Goal: Information Seeking & Learning: Find specific page/section

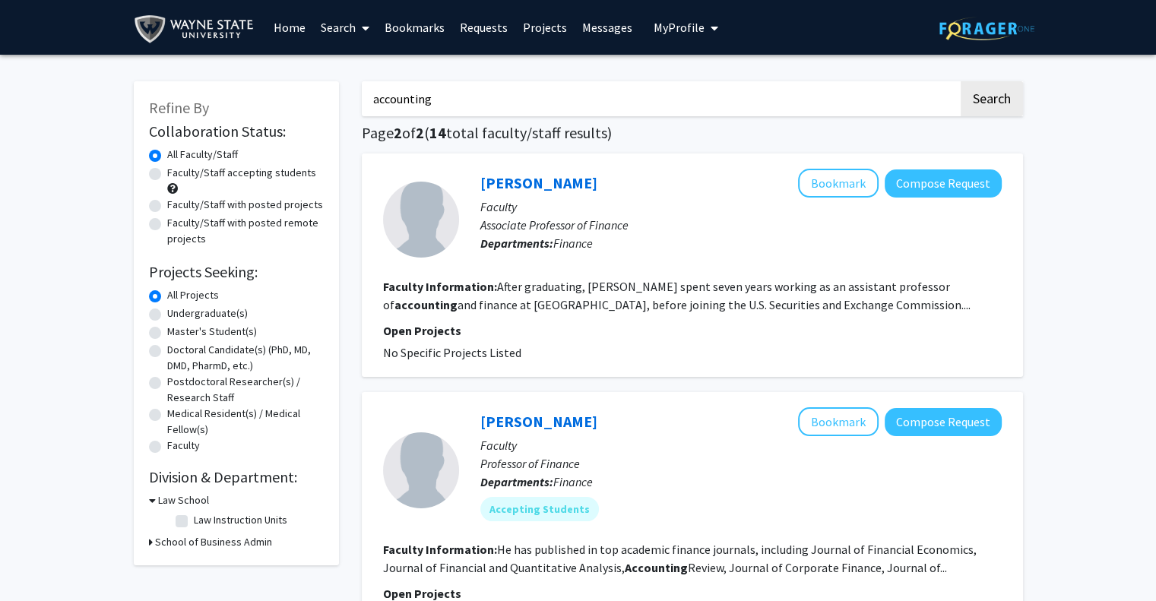
drag, startPoint x: 465, startPoint y: 107, endPoint x: 112, endPoint y: -17, distance: 374.8
click at [112, 0] on html "Skip navigation Home Search Bookmarks Requests Projects Messages My Profile Xin…" at bounding box center [578, 300] width 1156 height 601
type input "business"
click at [961, 81] on button "Search" at bounding box center [992, 98] width 62 height 35
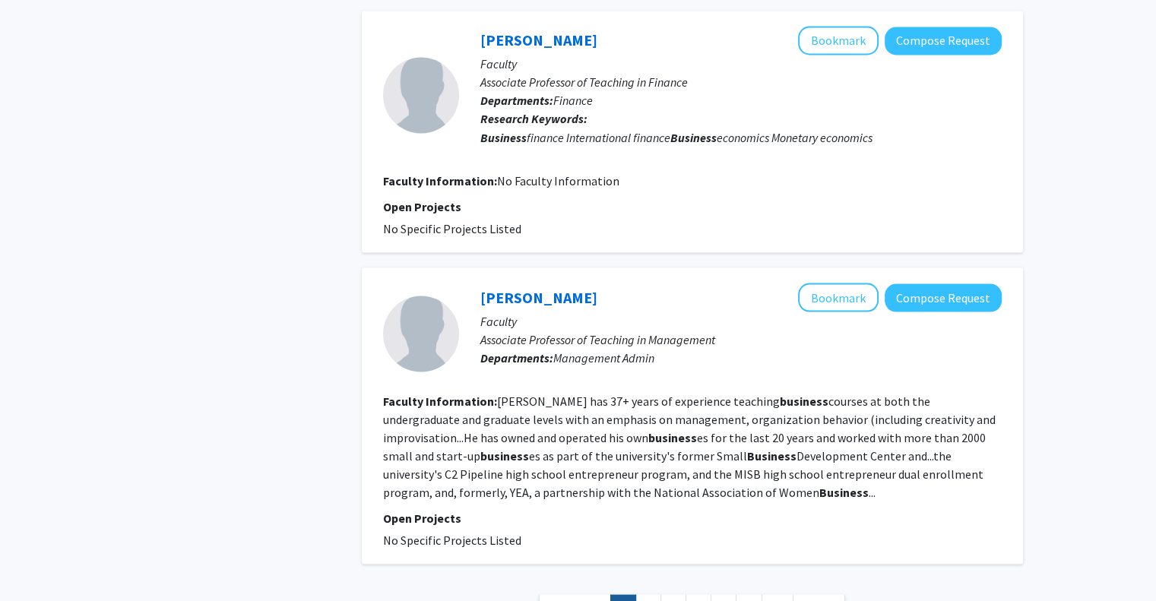
scroll to position [2779, 0]
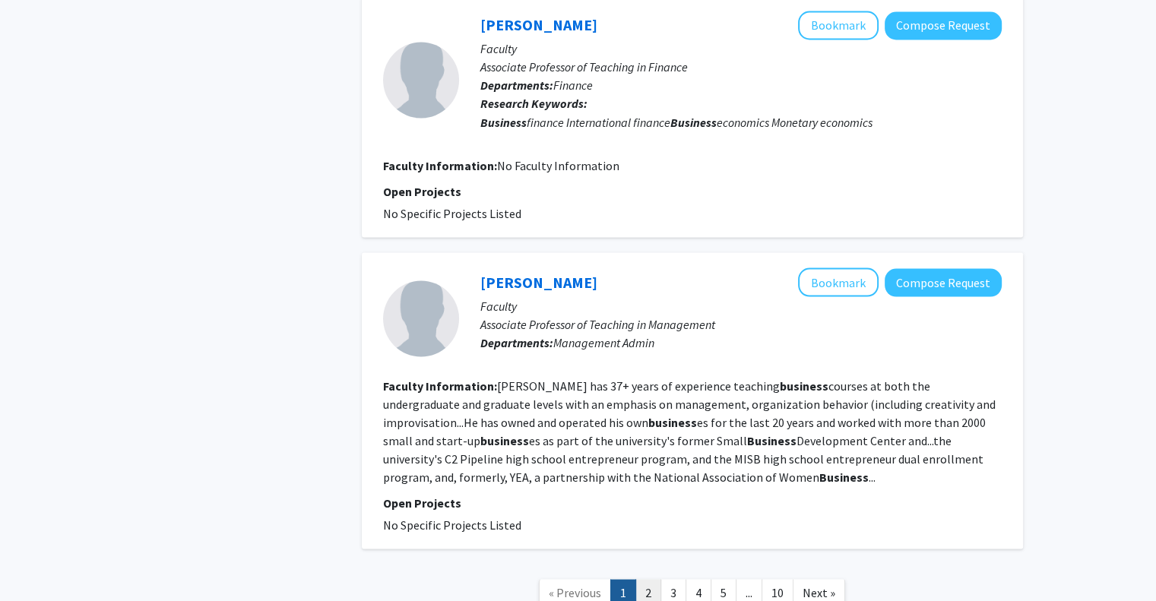
click at [645, 579] on link "2" at bounding box center [648, 592] width 26 height 27
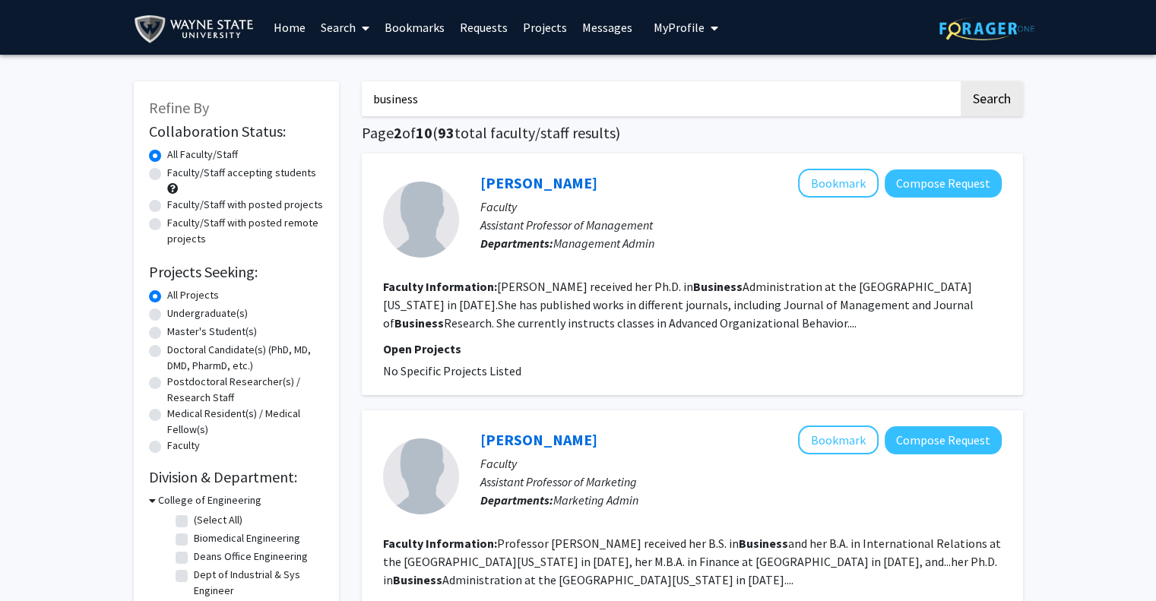
click at [192, 205] on label "Faculty/Staff with posted projects" at bounding box center [245, 205] width 156 height 16
click at [177, 205] on input "Faculty/Staff with posted projects" at bounding box center [172, 202] width 10 height 10
radio input "true"
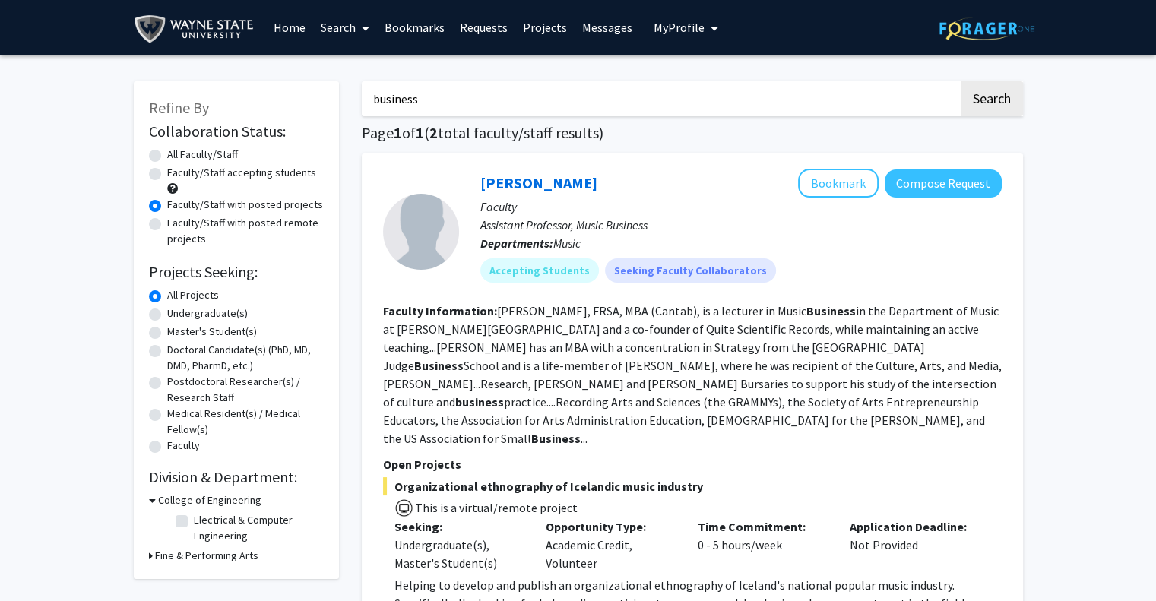
drag, startPoint x: 451, startPoint y: 103, endPoint x: 198, endPoint y: 97, distance: 252.4
click at [198, 97] on div "Refine By Collaboration Status: Collaboration Status All Faculty/Staff Collabor…" at bounding box center [578, 611] width 912 height 1090
type input "a"
type input "finance"
click at [961, 81] on button "Search" at bounding box center [992, 98] width 62 height 35
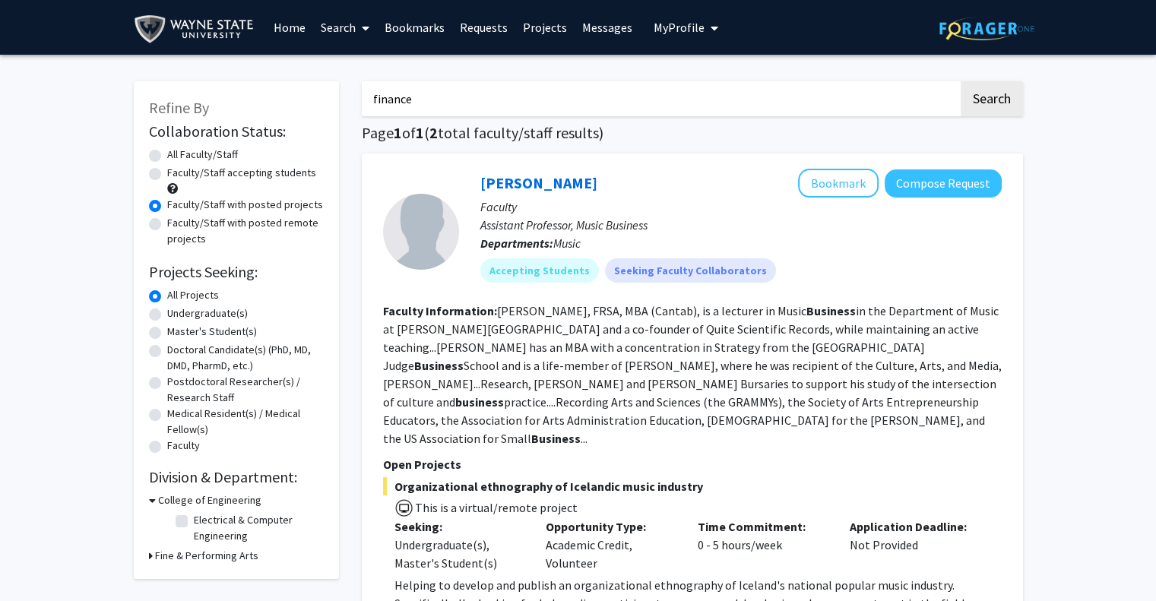
radio input "true"
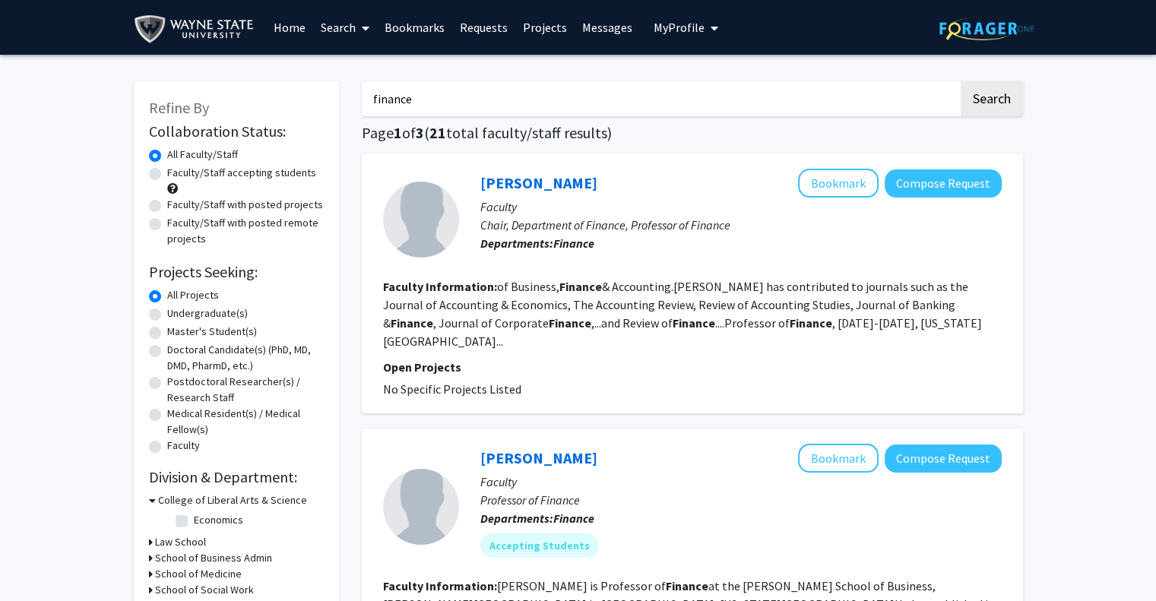
click at [220, 202] on label "Faculty/Staff with posted projects" at bounding box center [245, 205] width 156 height 16
click at [177, 202] on input "Faculty/Staff with posted projects" at bounding box center [172, 202] width 10 height 10
radio input "true"
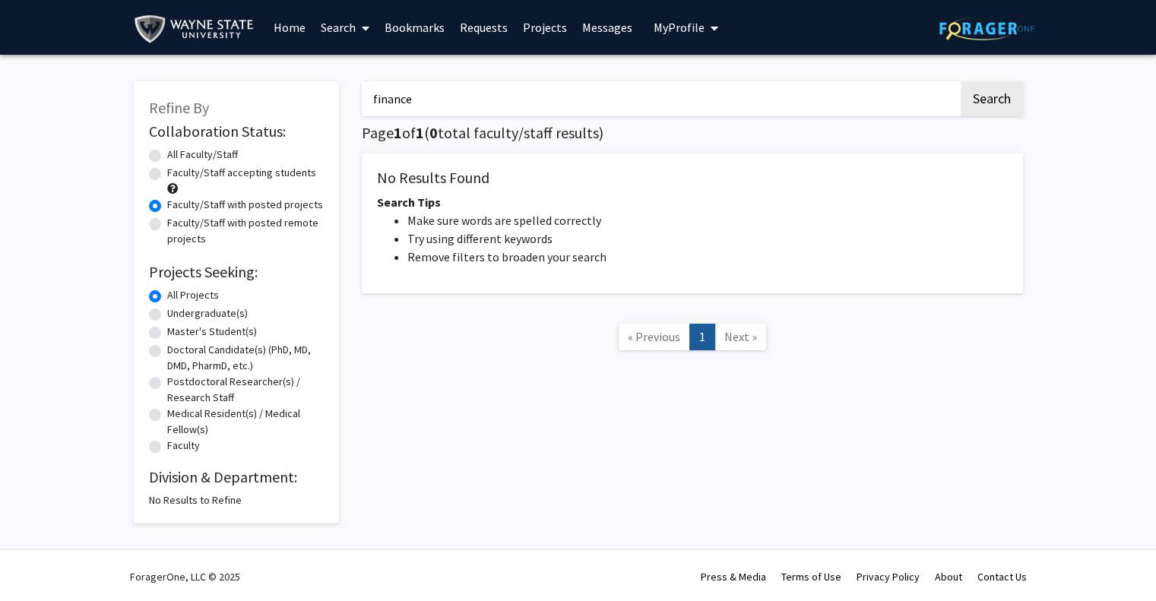
drag, startPoint x: 465, startPoint y: 100, endPoint x: 288, endPoint y: 79, distance: 178.3
click at [288, 79] on div "Refine By Collaboration Status: Collaboration Status All Faculty/Staff Collabor…" at bounding box center [578, 295] width 912 height 458
type input "accounting"
click at [961, 81] on button "Search" at bounding box center [992, 98] width 62 height 35
radio input "true"
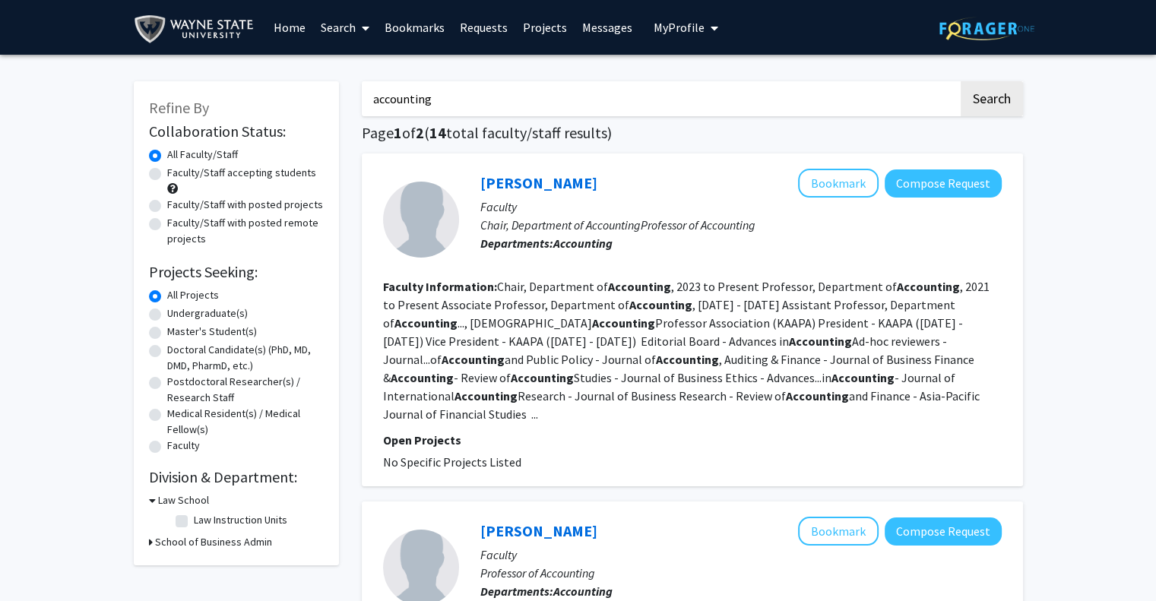
click at [264, 203] on label "Faculty/Staff with posted projects" at bounding box center [245, 205] width 156 height 16
click at [177, 203] on input "Faculty/Staff with posted projects" at bounding box center [172, 202] width 10 height 10
radio input "true"
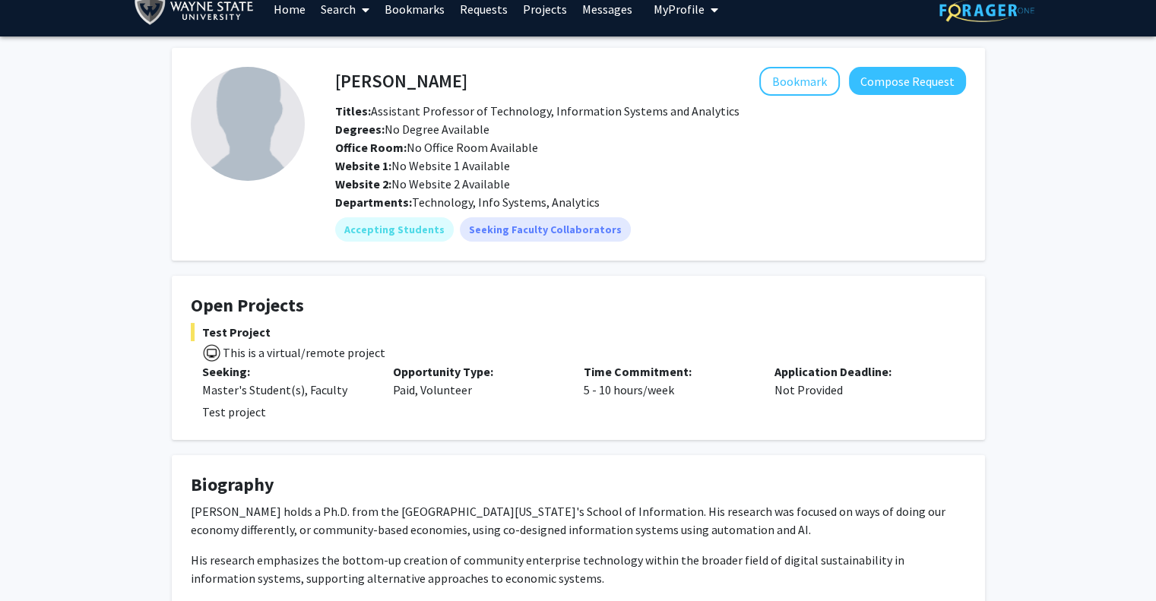
scroll to position [20, 0]
